Goal: Task Accomplishment & Management: Use online tool/utility

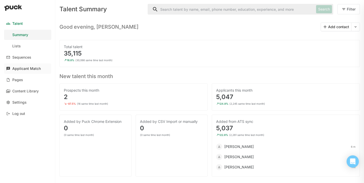
click at [25, 68] on div "Applicant Match" at bounding box center [26, 69] width 28 height 4
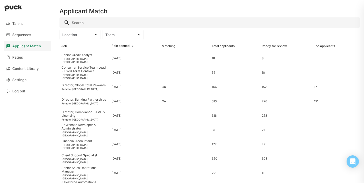
click at [88, 23] on input "Search" at bounding box center [209, 22] width 300 height 10
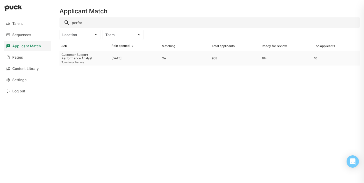
type input "perfor"
click at [78, 57] on div "Customer Support Performance Analyst" at bounding box center [85, 56] width 46 height 7
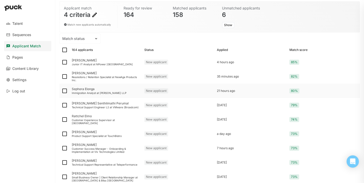
scroll to position [44, 0]
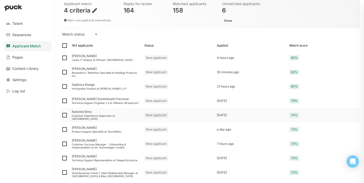
click at [80, 114] on div "Rattchel Elmo" at bounding box center [106, 112] width 68 height 4
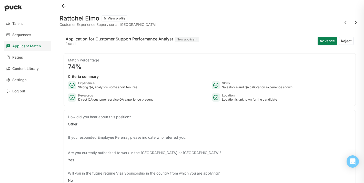
click at [345, 41] on button "Reject" at bounding box center [346, 41] width 15 height 8
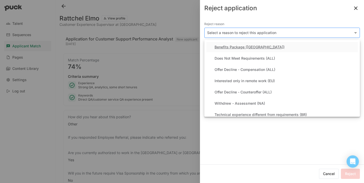
click at [237, 34] on div at bounding box center [279, 32] width 144 height 5
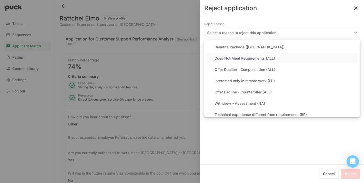
click at [232, 58] on div "Does Not Meet Requirements (ALL)" at bounding box center [245, 58] width 60 height 4
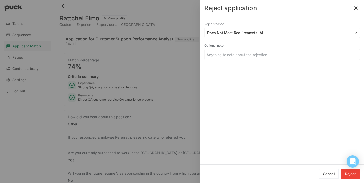
click at [358, 174] on button "Reject" at bounding box center [350, 174] width 19 height 10
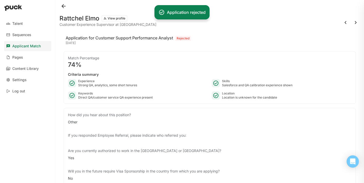
click at [355, 23] on button at bounding box center [356, 22] width 8 height 8
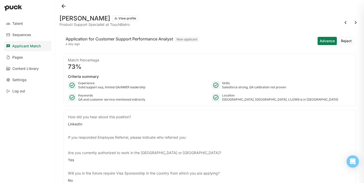
click at [128, 16] on button "View profile" at bounding box center [125, 18] width 26 height 6
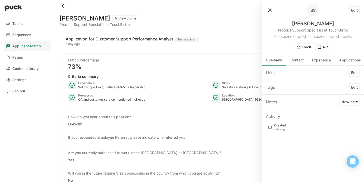
click at [326, 51] on button "ATS" at bounding box center [323, 47] width 16 height 8
click at [270, 11] on button at bounding box center [270, 10] width 8 height 8
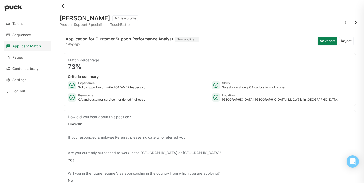
click at [323, 40] on button "Advance" at bounding box center [327, 41] width 19 height 8
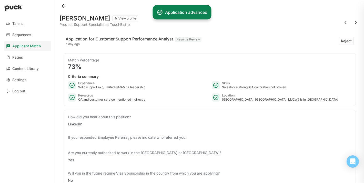
click at [128, 19] on button "View profile" at bounding box center [125, 18] width 26 height 6
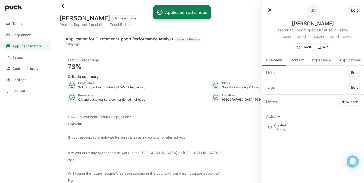
click at [323, 47] on button "ATS" at bounding box center [323, 47] width 16 height 8
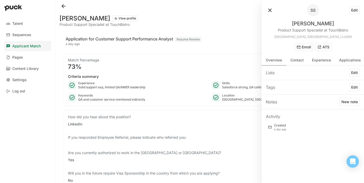
click at [271, 9] on button at bounding box center [270, 10] width 8 height 8
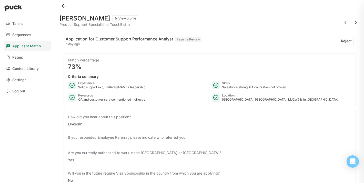
click at [357, 22] on button at bounding box center [356, 22] width 8 height 8
click at [344, 40] on button "Reject" at bounding box center [346, 41] width 15 height 8
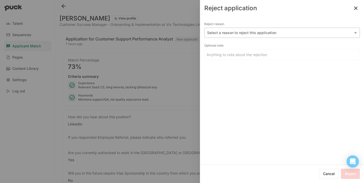
click at [236, 35] on div at bounding box center [279, 32] width 144 height 5
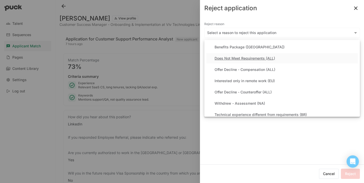
click at [229, 57] on div "Does Not Meet Requirements (ALL)" at bounding box center [245, 58] width 60 height 4
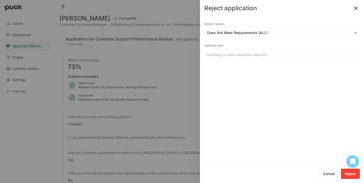
click at [357, 174] on button "Reject" at bounding box center [350, 174] width 19 height 10
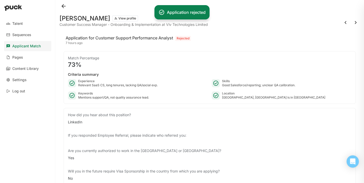
click at [352, 22] on button at bounding box center [356, 22] width 8 height 8
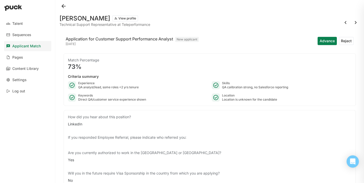
click at [347, 41] on button "Reject" at bounding box center [346, 41] width 15 height 8
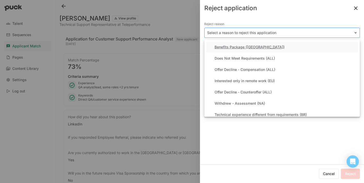
click at [234, 33] on div at bounding box center [279, 32] width 144 height 5
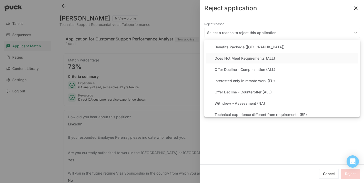
click at [229, 57] on div "Does Not Meet Requirements (ALL)" at bounding box center [245, 58] width 60 height 4
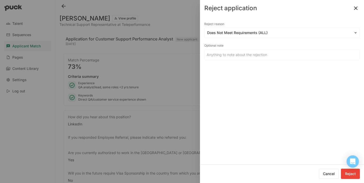
click at [357, 175] on button "Reject" at bounding box center [350, 174] width 19 height 10
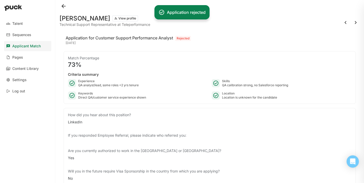
click at [355, 22] on button at bounding box center [356, 22] width 8 height 8
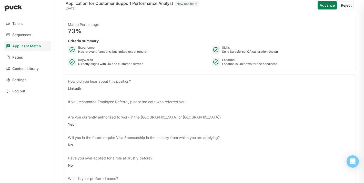
scroll to position [28, 0]
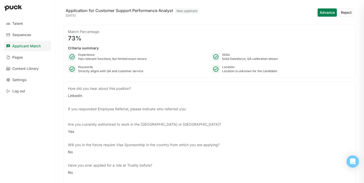
click at [345, 13] on button "Reject" at bounding box center [346, 12] width 15 height 8
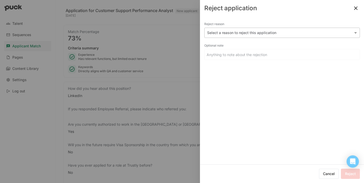
click at [240, 34] on div at bounding box center [279, 32] width 144 height 5
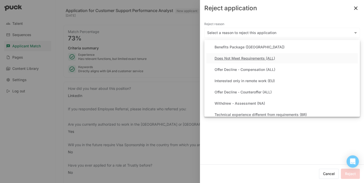
click at [234, 60] on div "Does Not Meet Requirements (ALL)" at bounding box center [245, 58] width 60 height 4
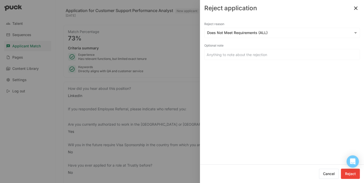
click at [358, 173] on button "Reject" at bounding box center [350, 174] width 19 height 10
